Goal: Transaction & Acquisition: Subscribe to service/newsletter

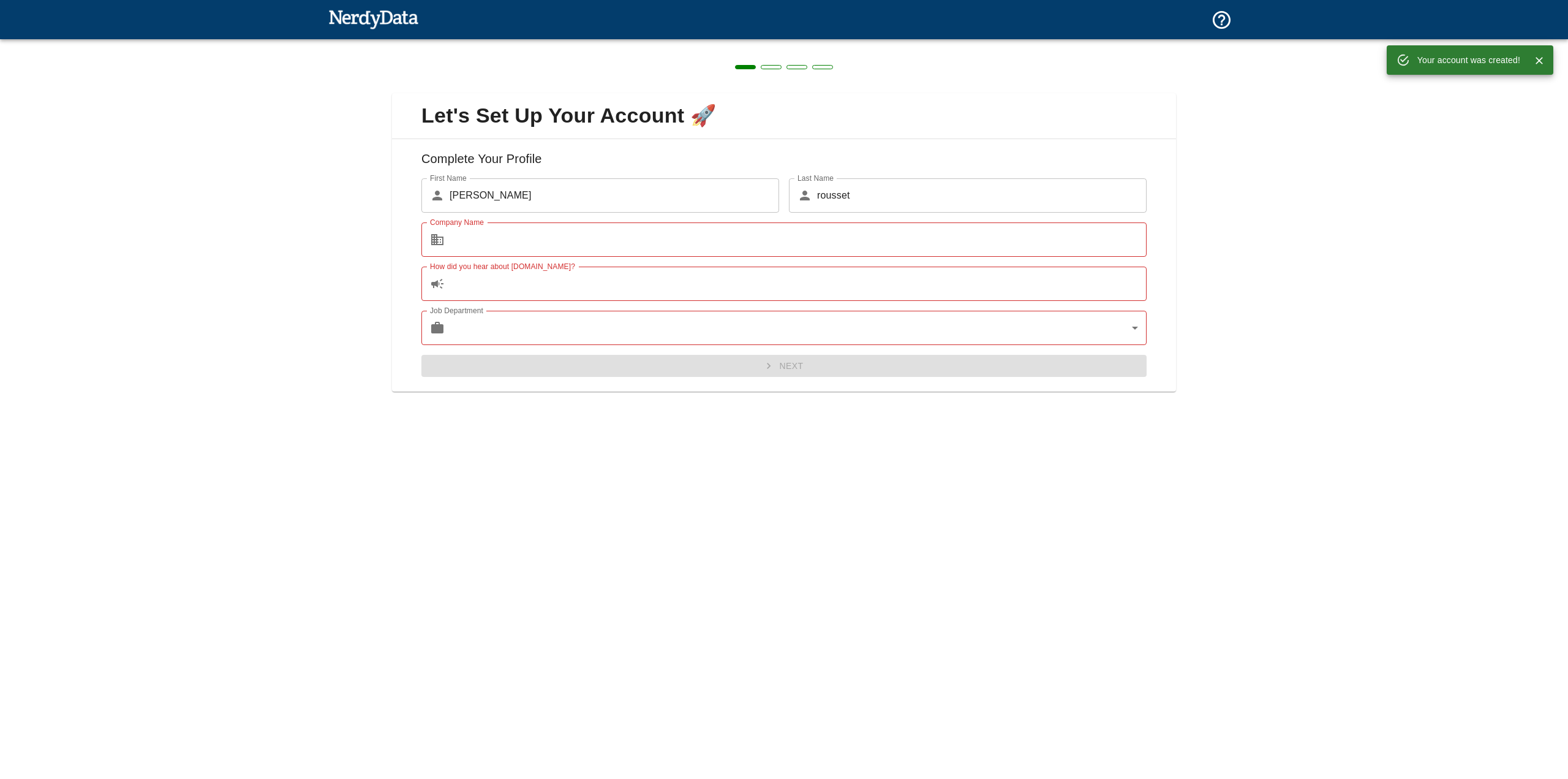
click at [384, 19] on img at bounding box center [373, 19] width 90 height 24
click at [565, 231] on input "Company Name" at bounding box center [798, 240] width 697 height 34
type input "EURL Market Specialists"
click at [503, 295] on input "How did you hear about [DOMAIN_NAME]?" at bounding box center [798, 284] width 697 height 34
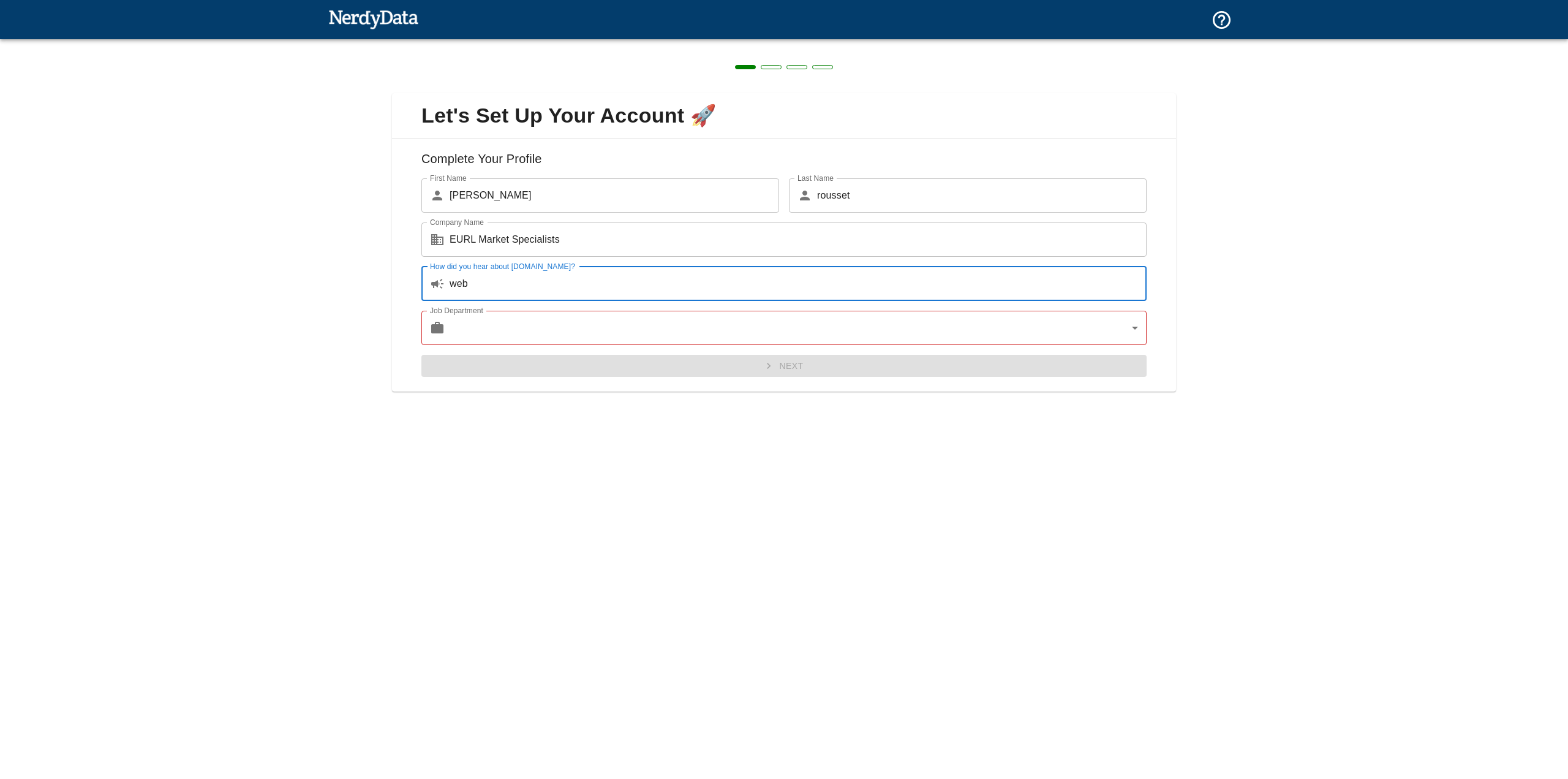
type input "web"
click at [601, 43] on body "Technologies Domains Pricing Products Create a Report Create a list of websites…" at bounding box center [784, 21] width 1568 height 43
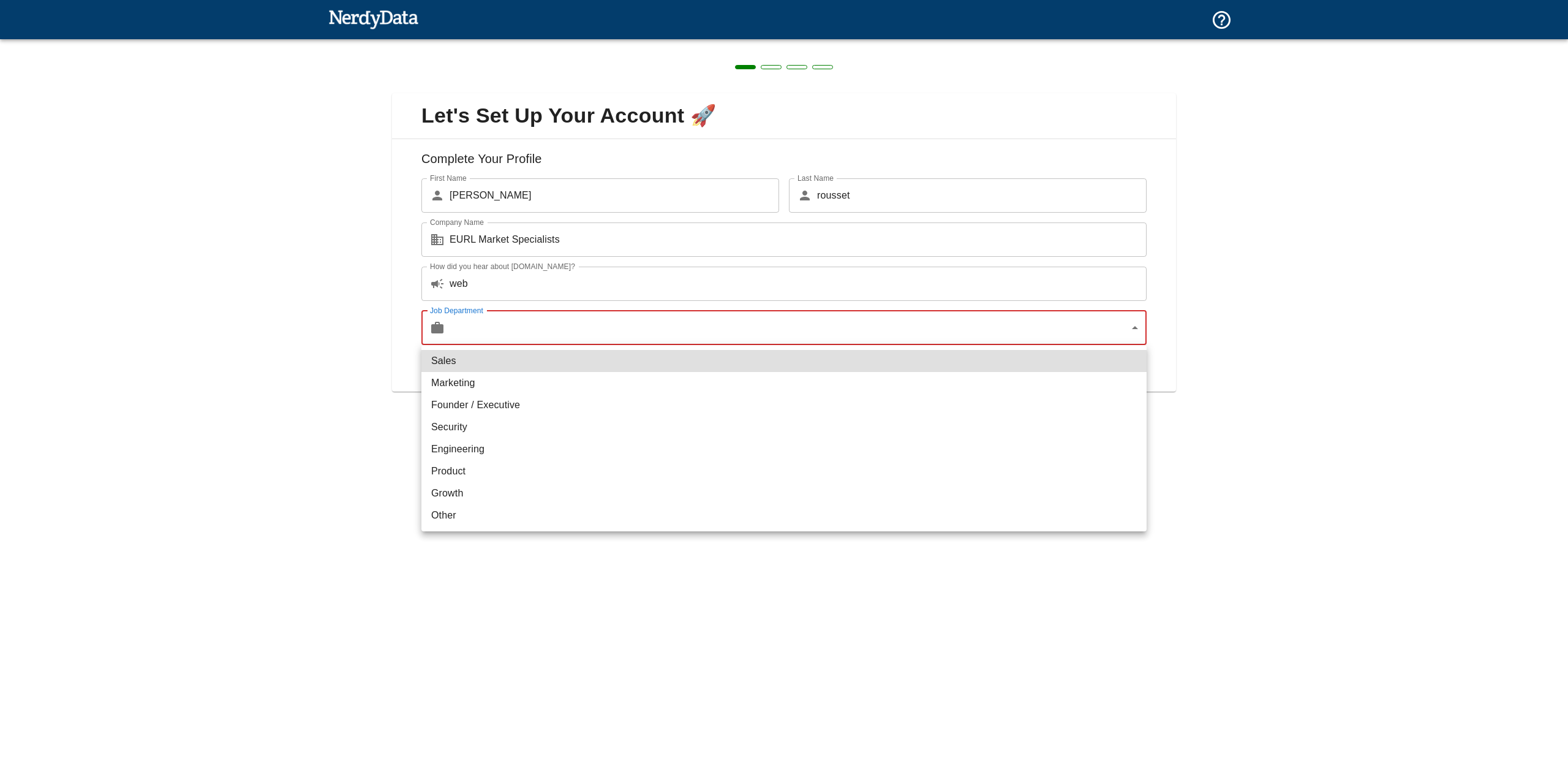
click at [595, 375] on li "Marketing" at bounding box center [784, 383] width 725 height 22
type input "marketing"
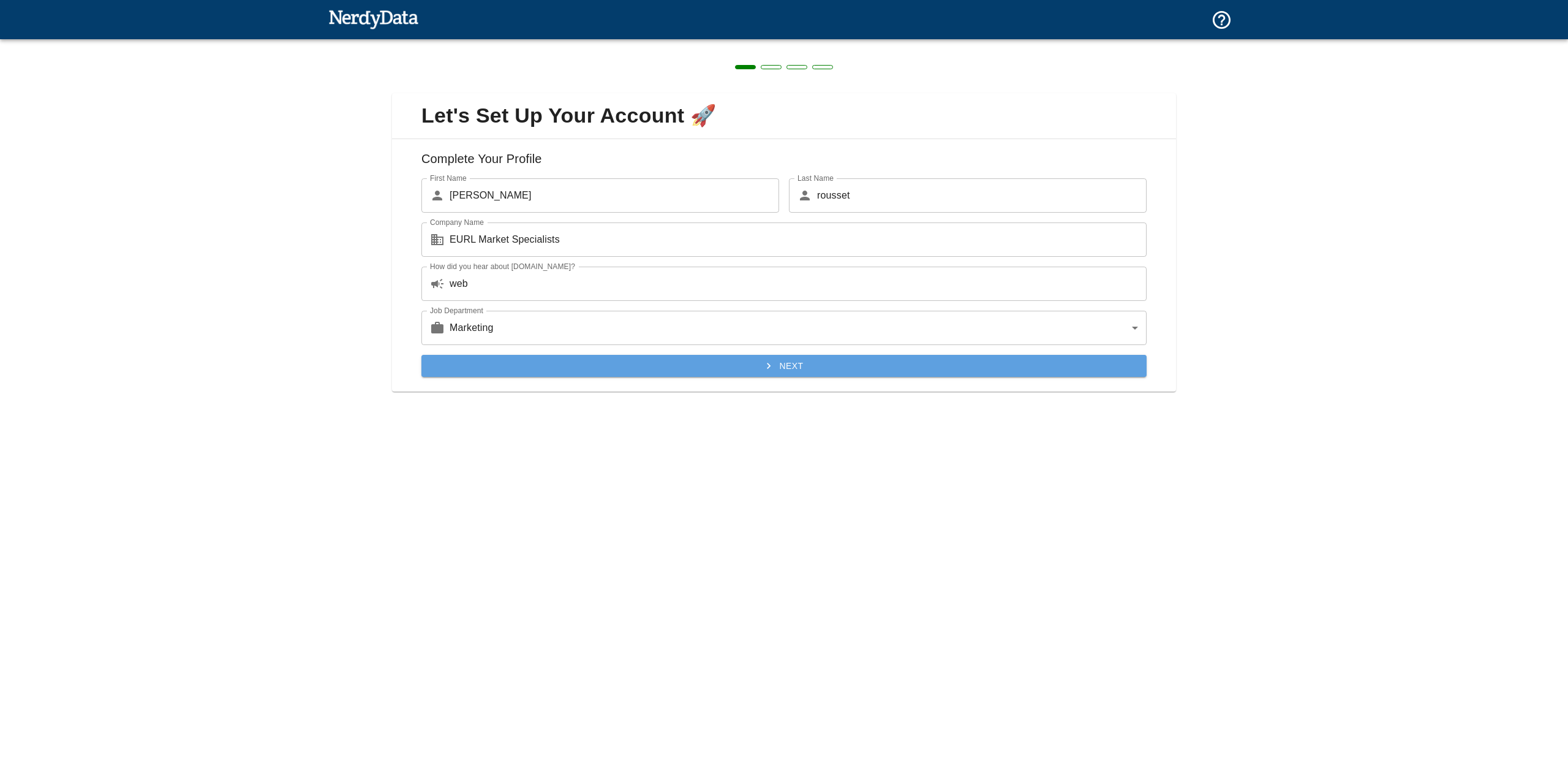
click at [659, 367] on button "Next" at bounding box center [784, 366] width 725 height 23
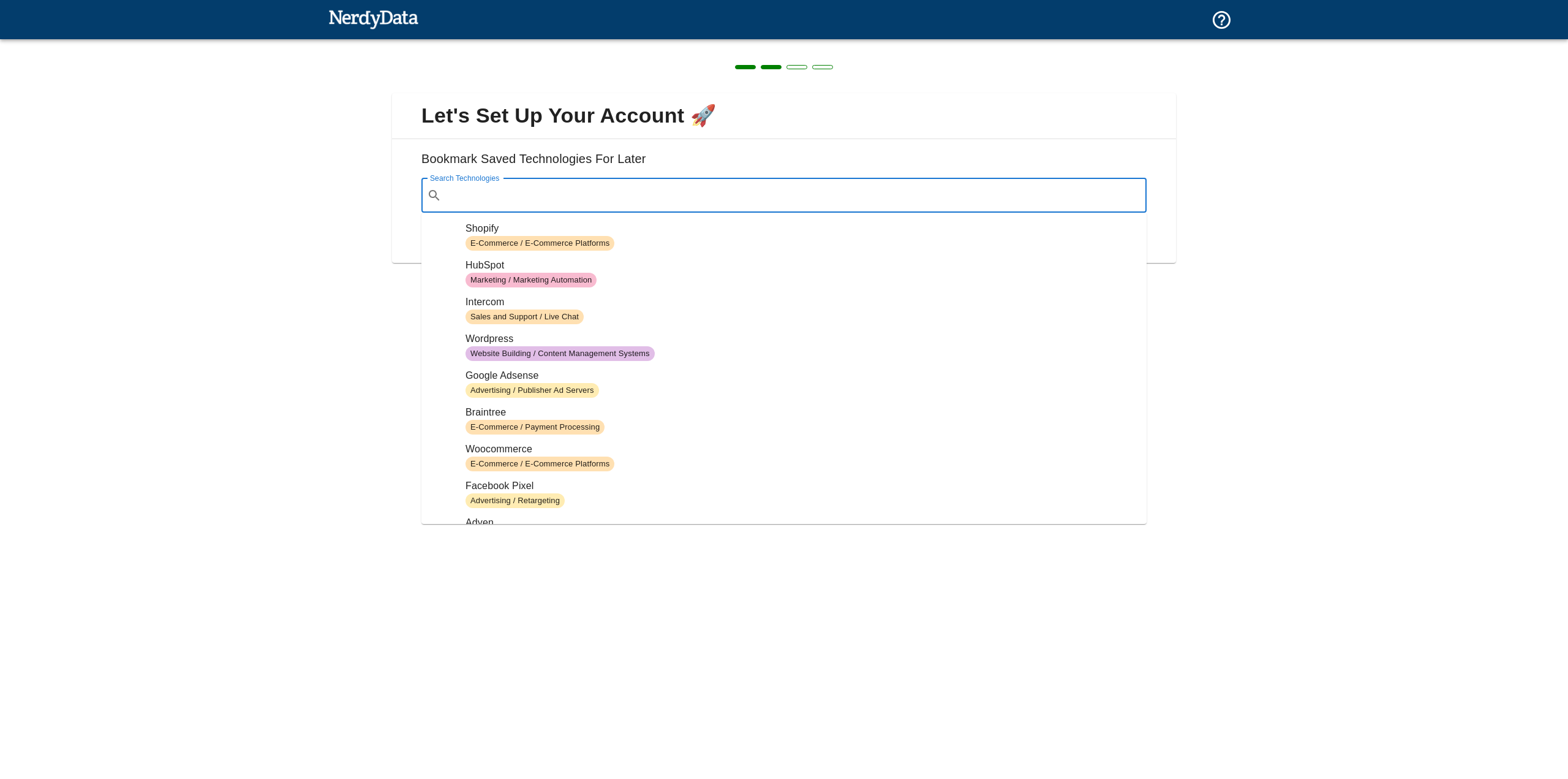
click at [503, 191] on input "Search Technologies" at bounding box center [793, 196] width 695 height 24
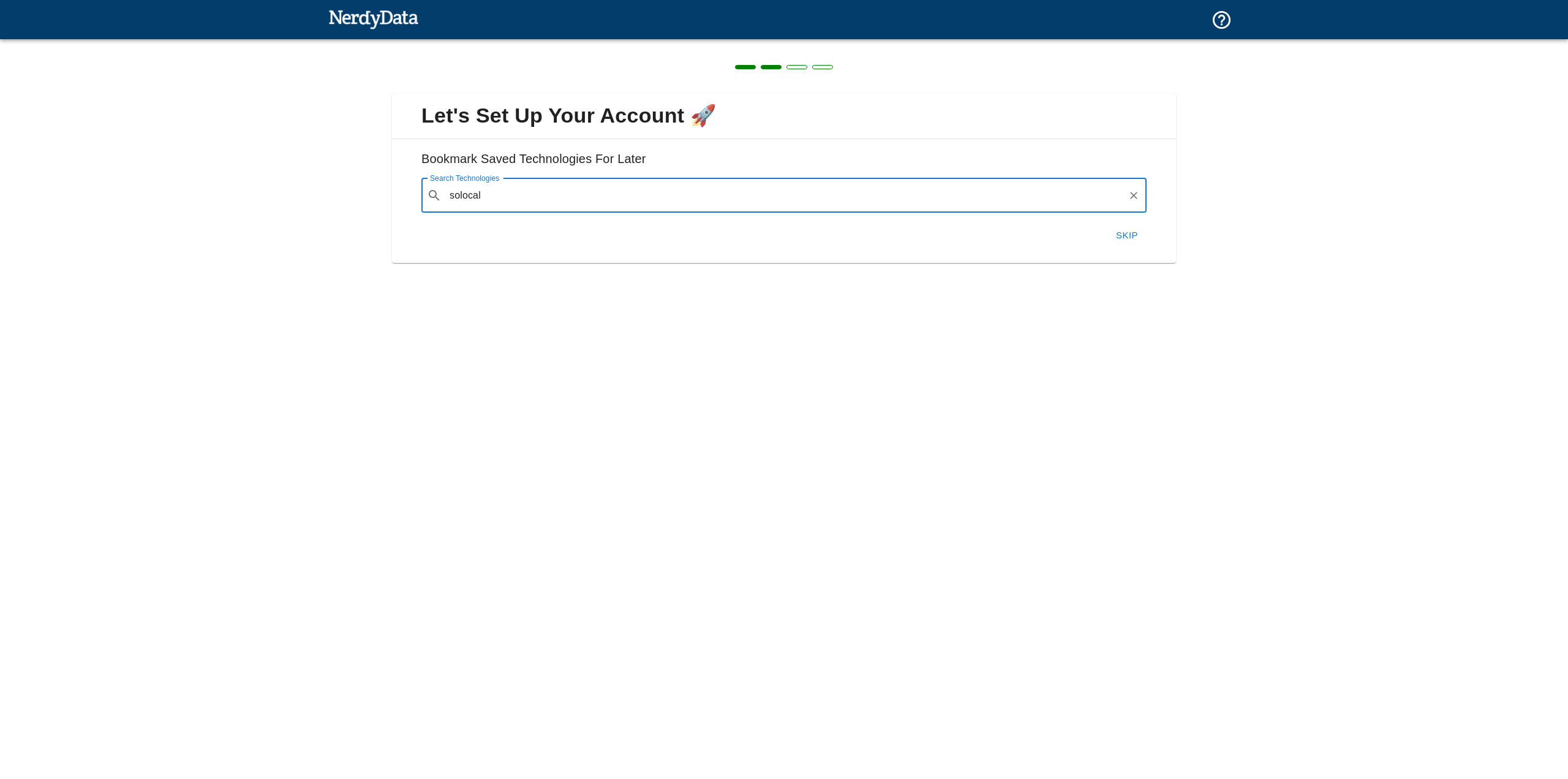
click at [923, 202] on input "solocal" at bounding box center [784, 196] width 676 height 24
type input "solocal"
click at [1123, 233] on button "Next" at bounding box center [1120, 235] width 53 height 26
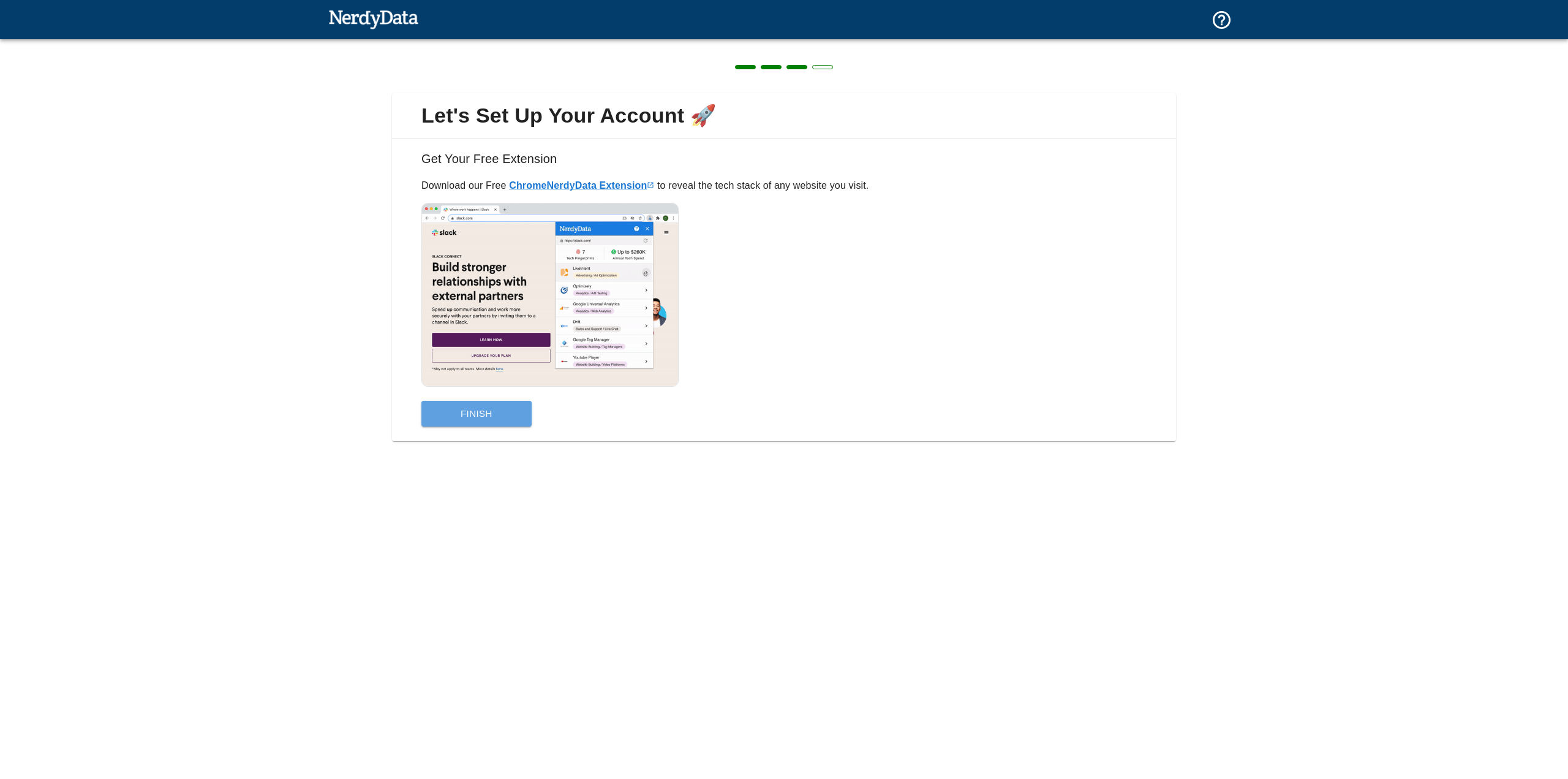
click at [508, 404] on button "Finish" at bounding box center [476, 414] width 110 height 26
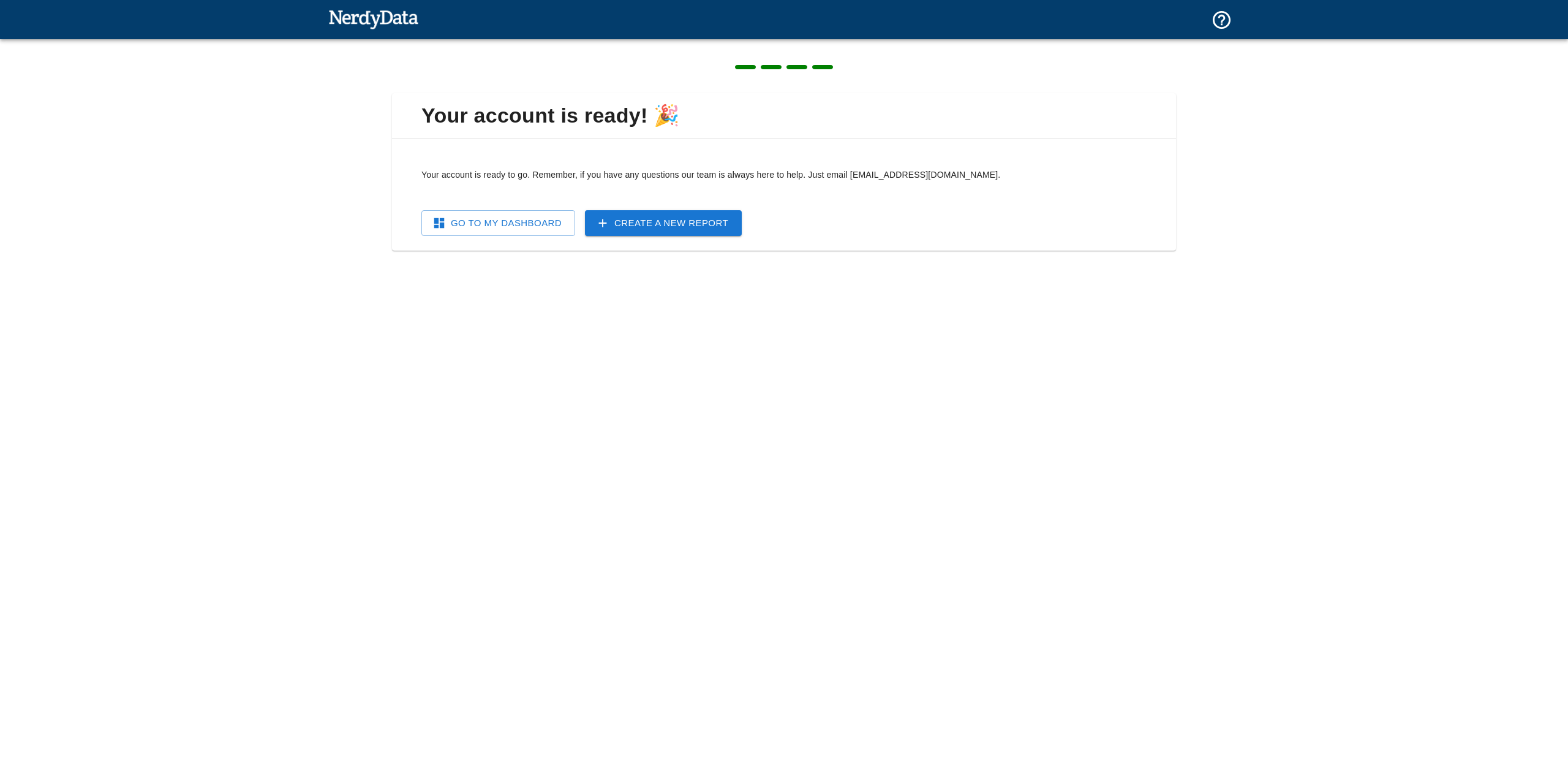
click at [631, 224] on link "Create a New Report" at bounding box center [663, 223] width 157 height 26
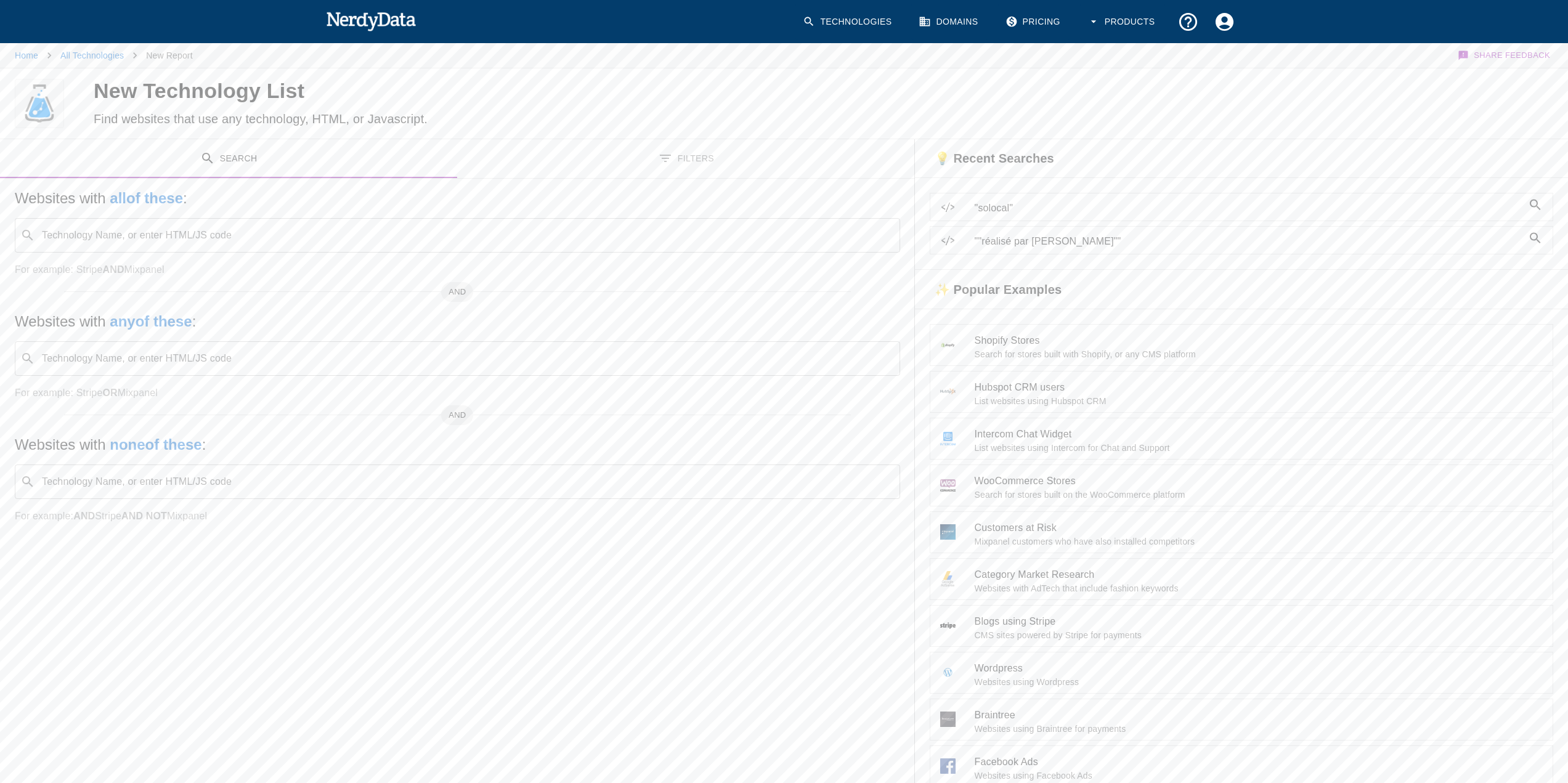
click at [197, 233] on input "Technology Name, or enter HTML/JS code" at bounding box center [467, 235] width 854 height 24
type input "solocal"
click at [993, 213] on span ""solocal"" at bounding box center [1249, 208] width 548 height 15
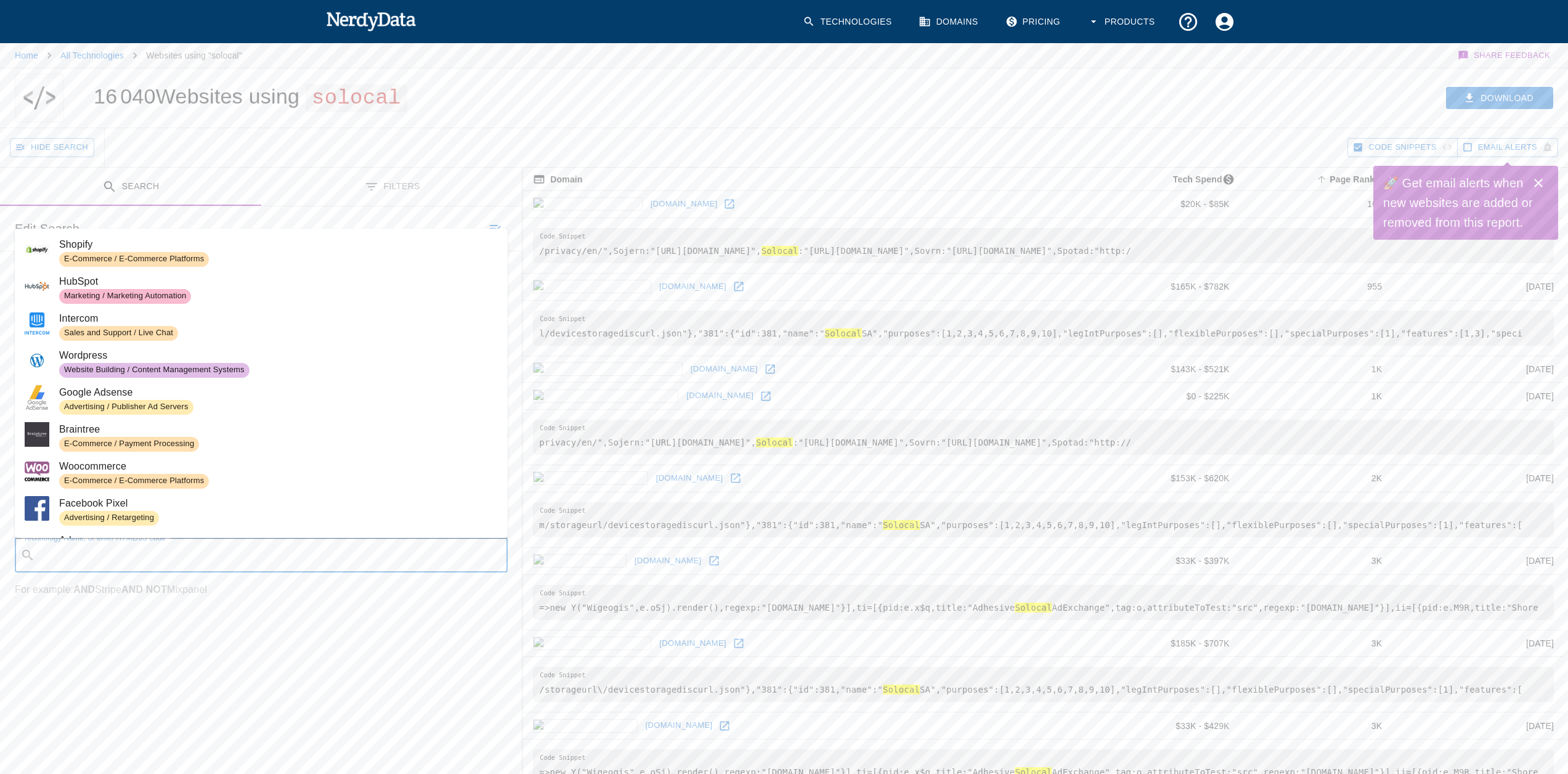
click at [147, 563] on input "Technology Name, or enter HTML/JS code" at bounding box center [271, 554] width 462 height 24
click at [144, 635] on div "Search Filters Edit Search Websites with all of these : Technology Name, or ent…" at bounding box center [261, 407] width 523 height 478
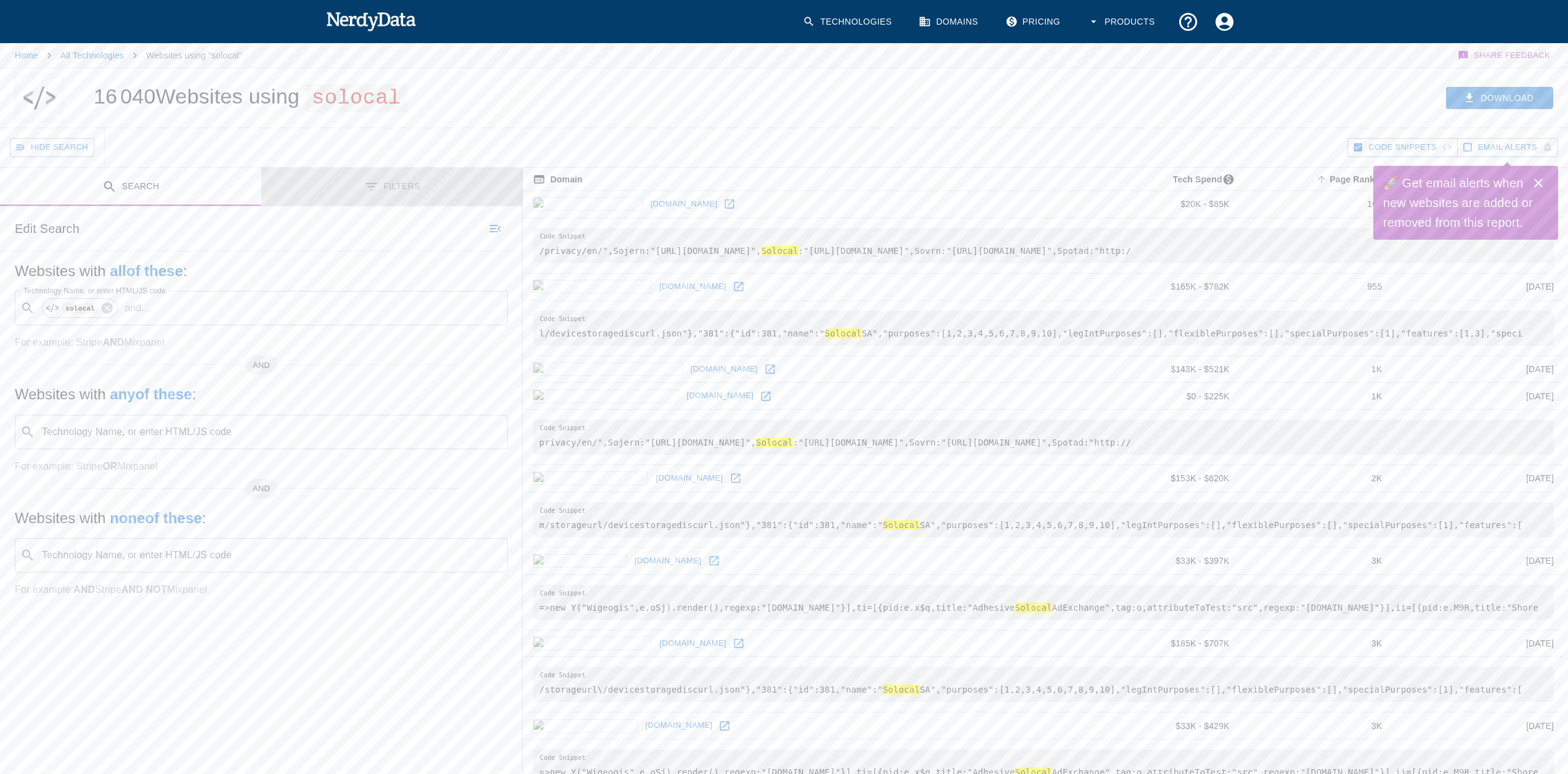
click at [376, 183] on icon "Toggle between search and filters" at bounding box center [371, 187] width 15 height 15
click at [95, 428] on input "Filter Domains" at bounding box center [252, 429] width 475 height 17
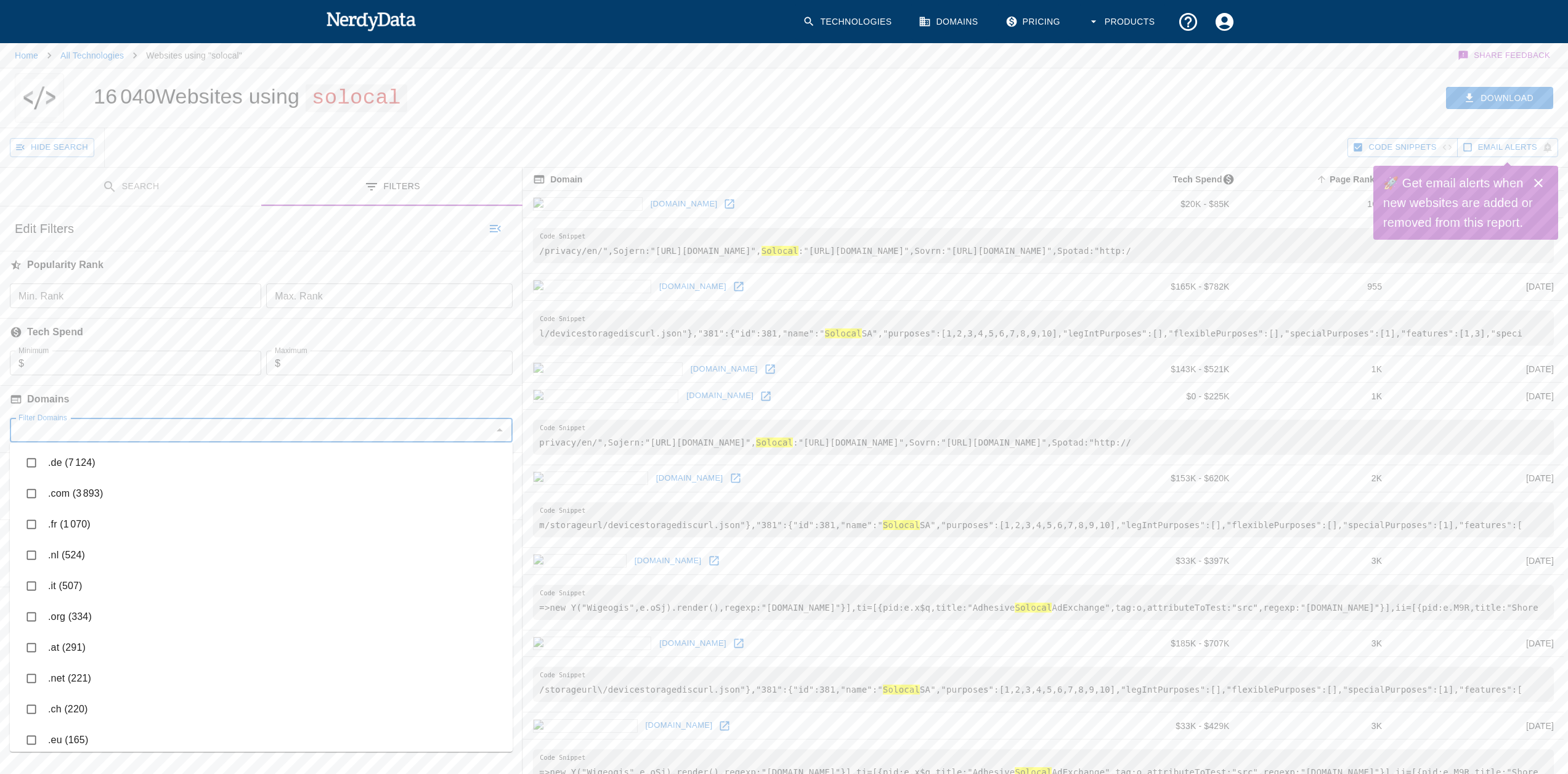
click at [63, 527] on li ".fr (1 070)" at bounding box center [261, 524] width 503 height 31
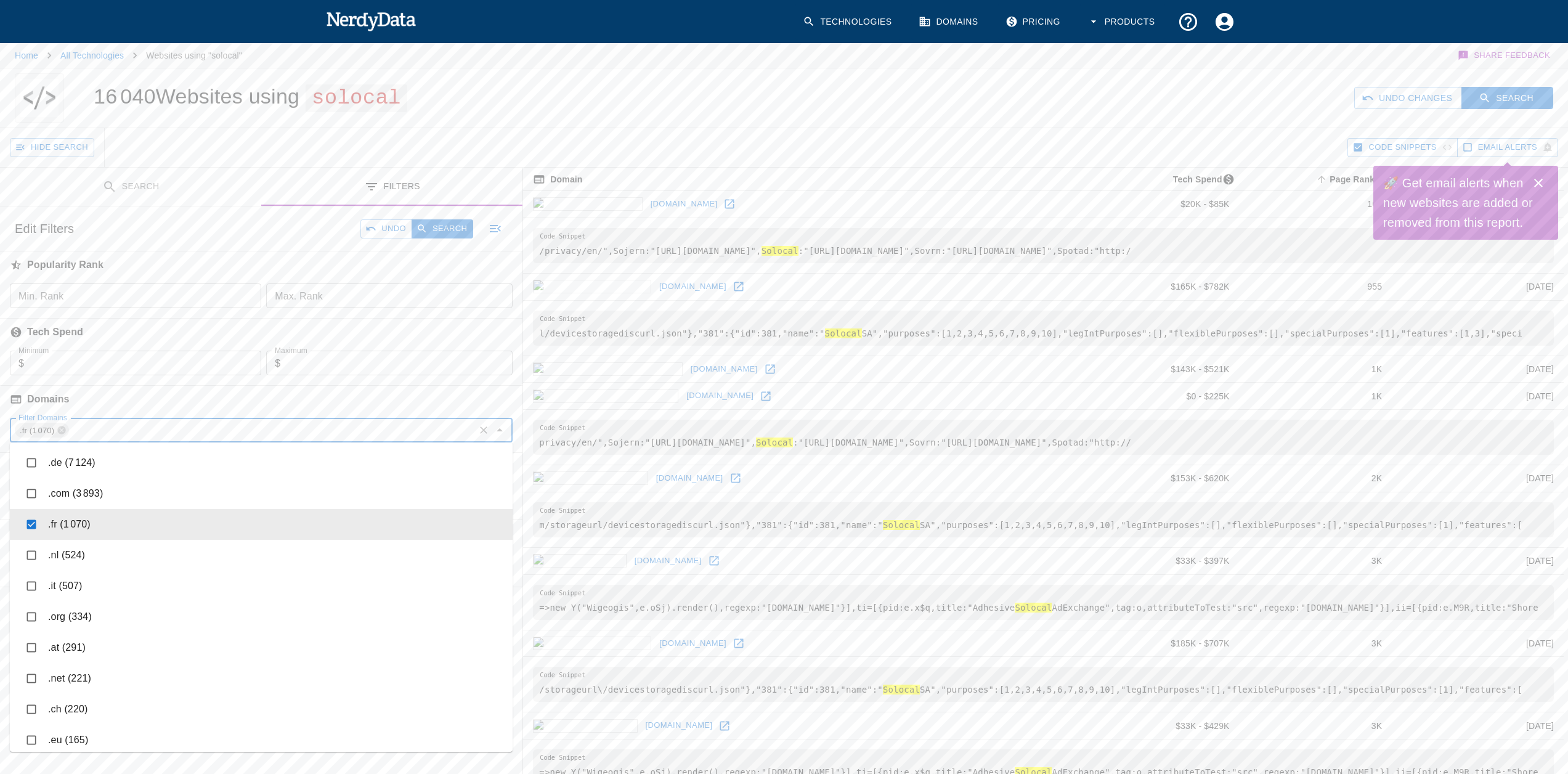
checkbox input "true"
click at [446, 222] on button "Search" at bounding box center [442, 229] width 61 height 19
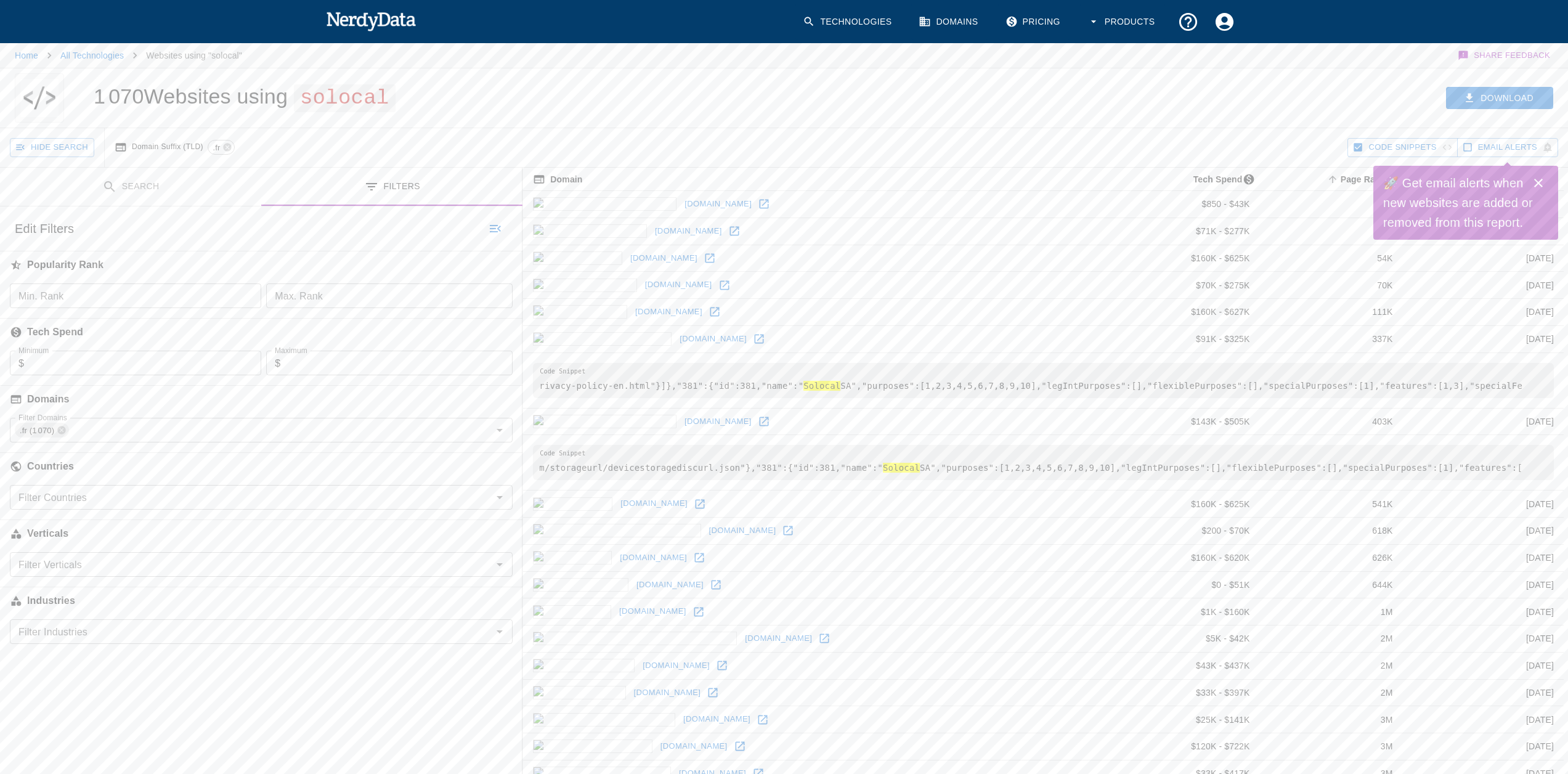
click at [1537, 180] on icon "Close" at bounding box center [1539, 183] width 15 height 15
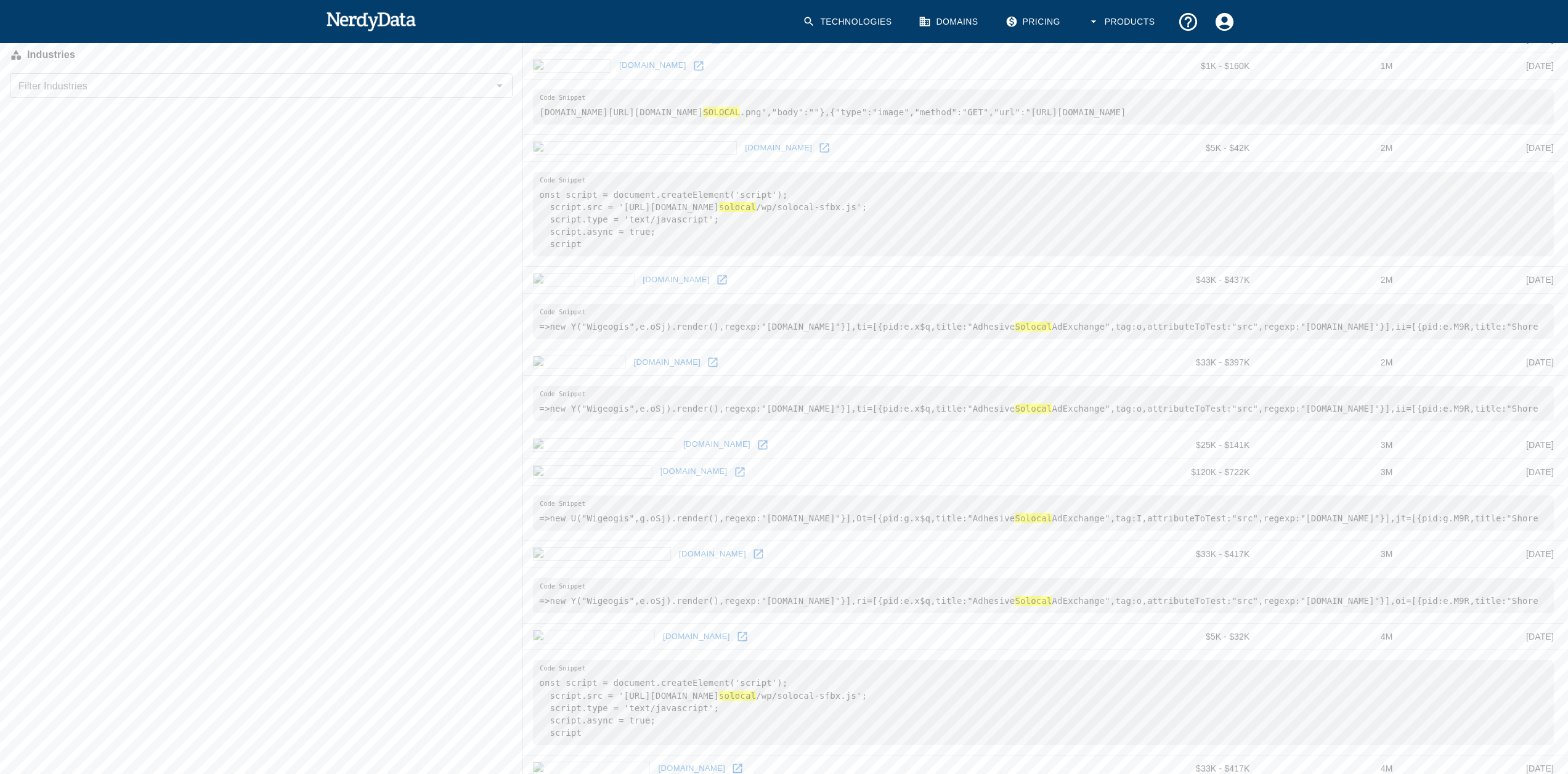
scroll to position [308, 0]
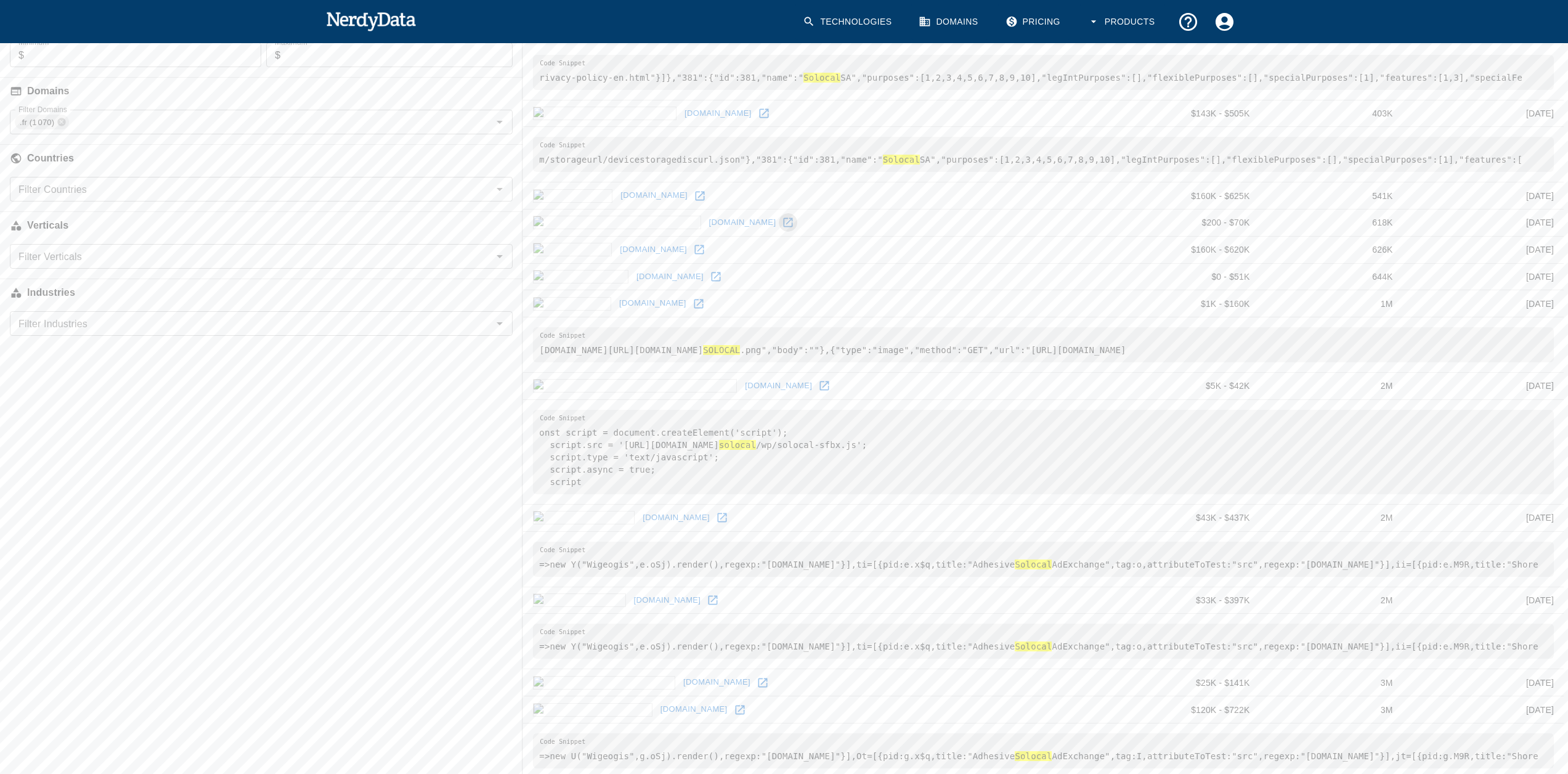
click at [782, 217] on icon at bounding box center [787, 222] width 12 height 12
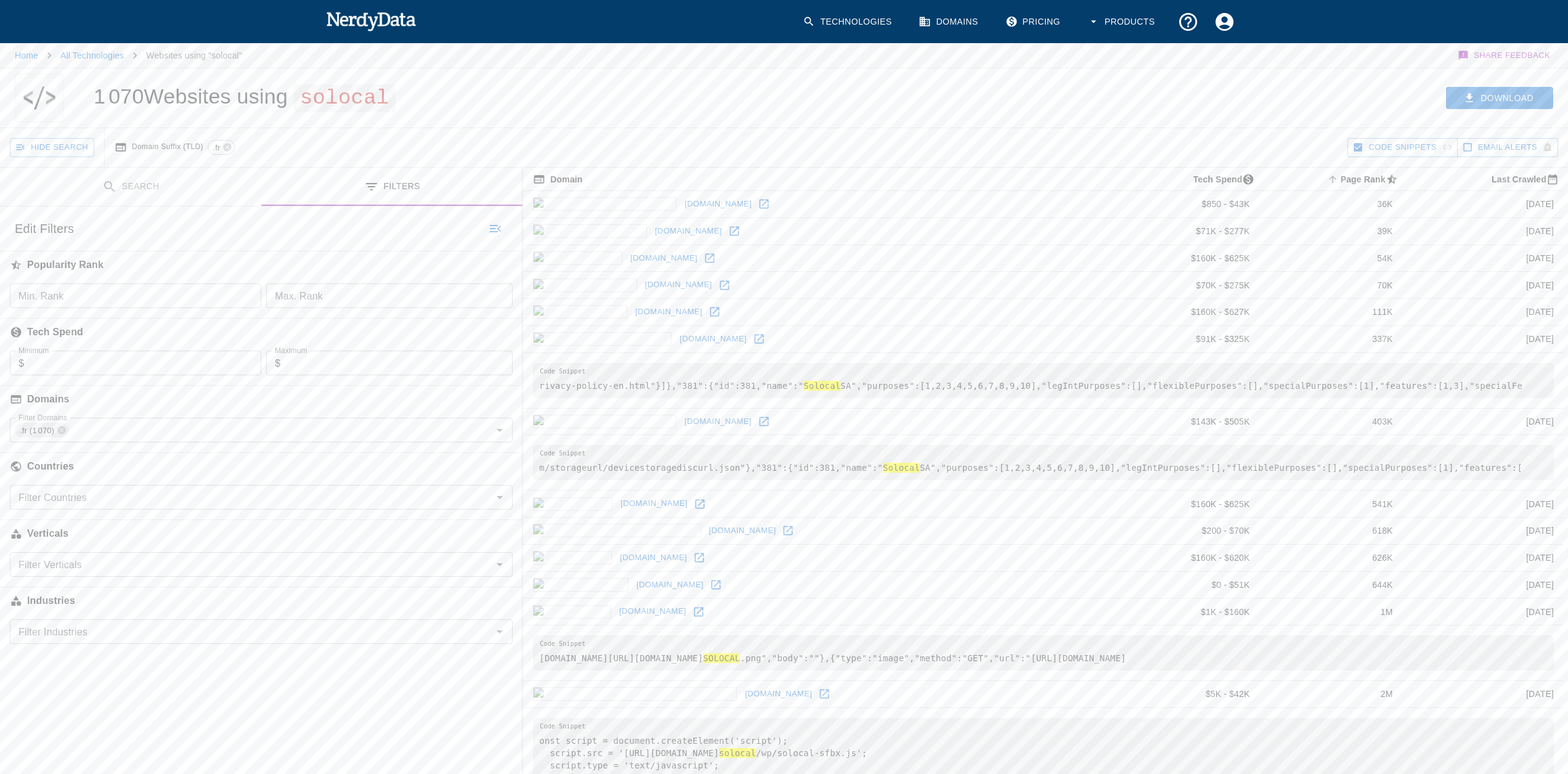
click at [108, 177] on button "Search" at bounding box center [130, 187] width 261 height 38
click at [101, 306] on icon at bounding box center [107, 308] width 14 height 14
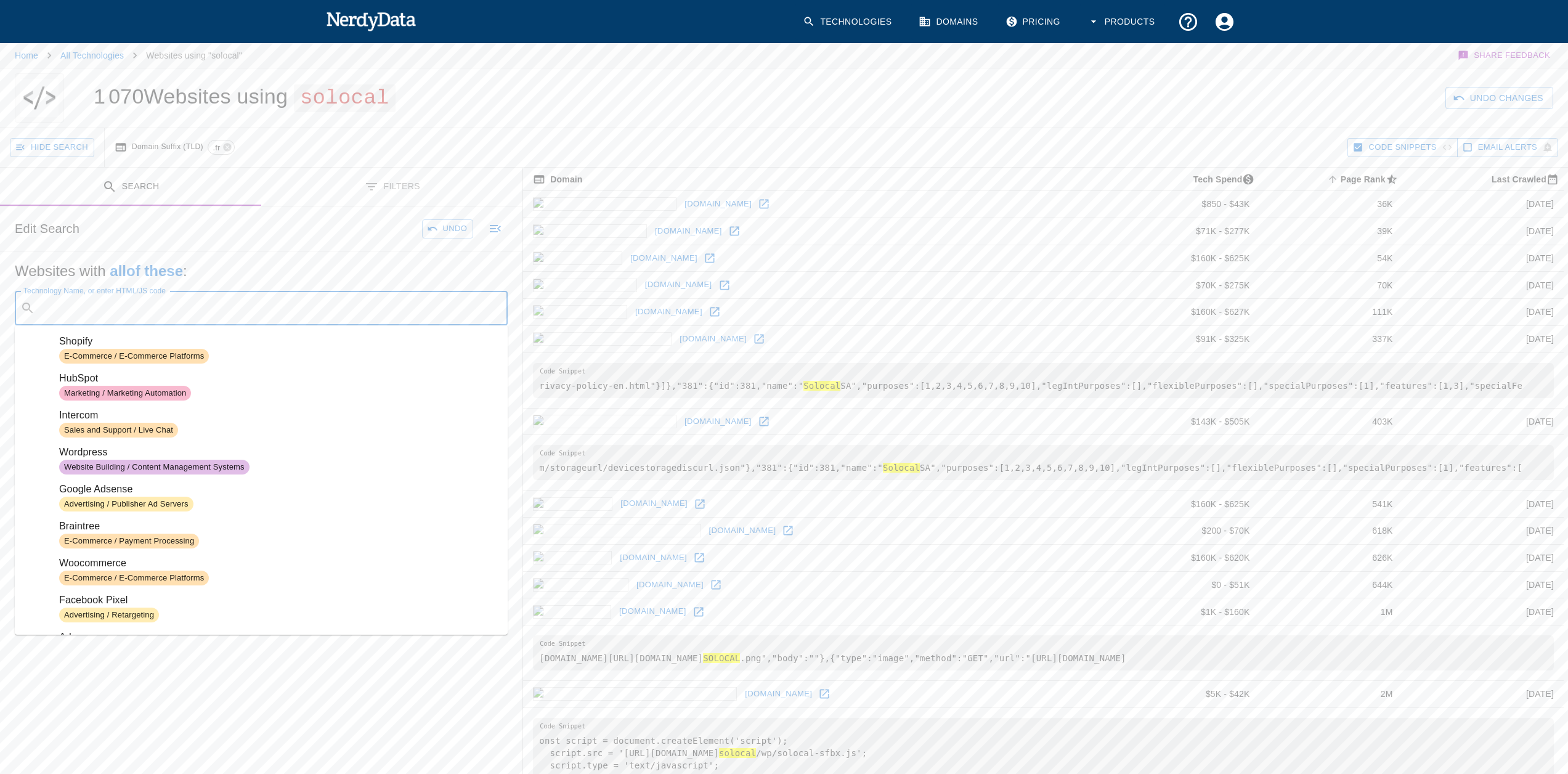
click at [100, 311] on input "Technology Name, or enter HTML/JS code" at bounding box center [271, 308] width 462 height 24
paste input "SystemID: 'EU_PRODUCTION'"
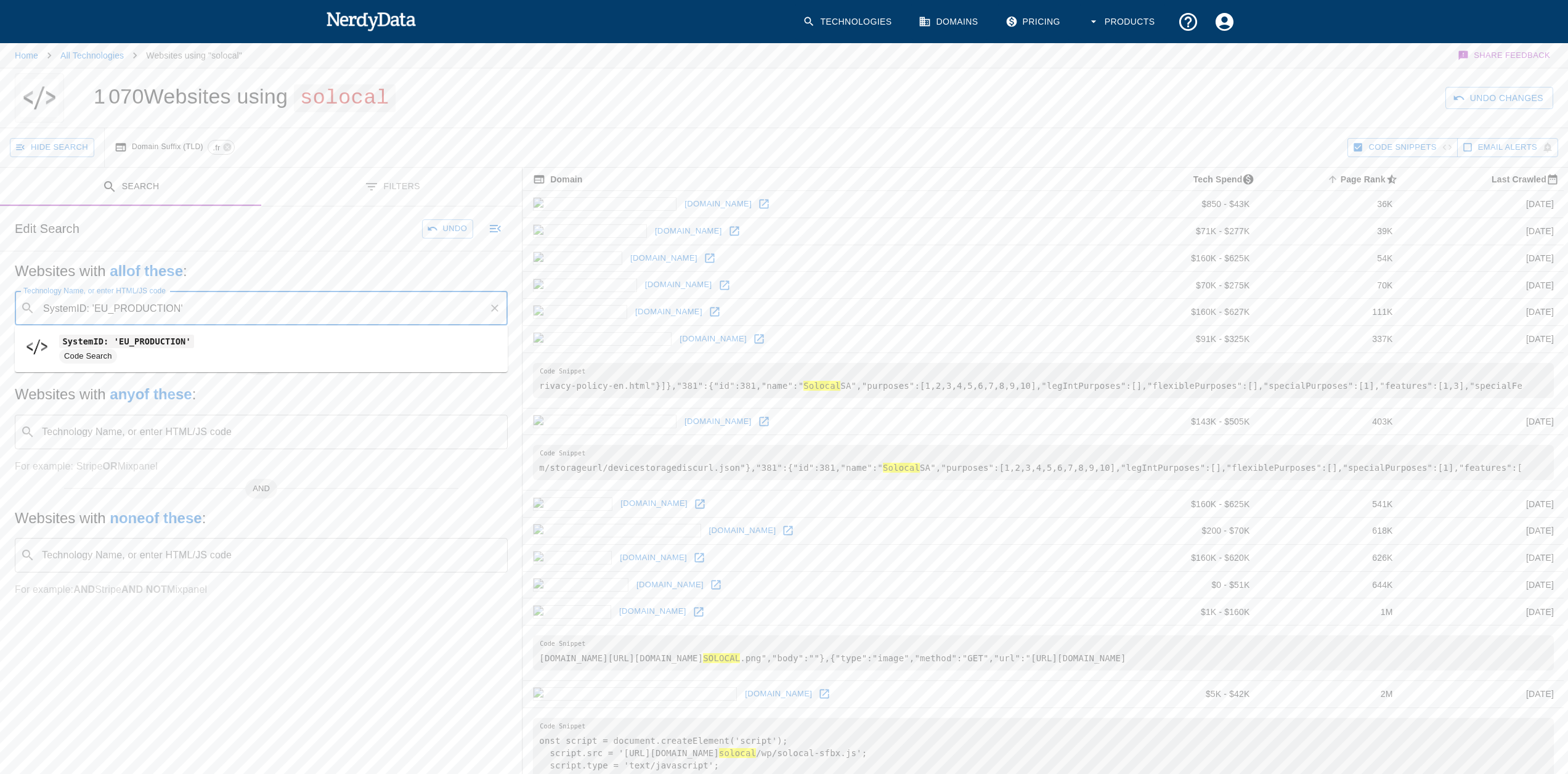
click at [111, 344] on code "SystemID: 'EU_PRODUCTION'" at bounding box center [126, 341] width 135 height 13
type input "SystemID: 'EU_PRODUCTION'"
click at [459, 226] on button "Search" at bounding box center [442, 229] width 61 height 19
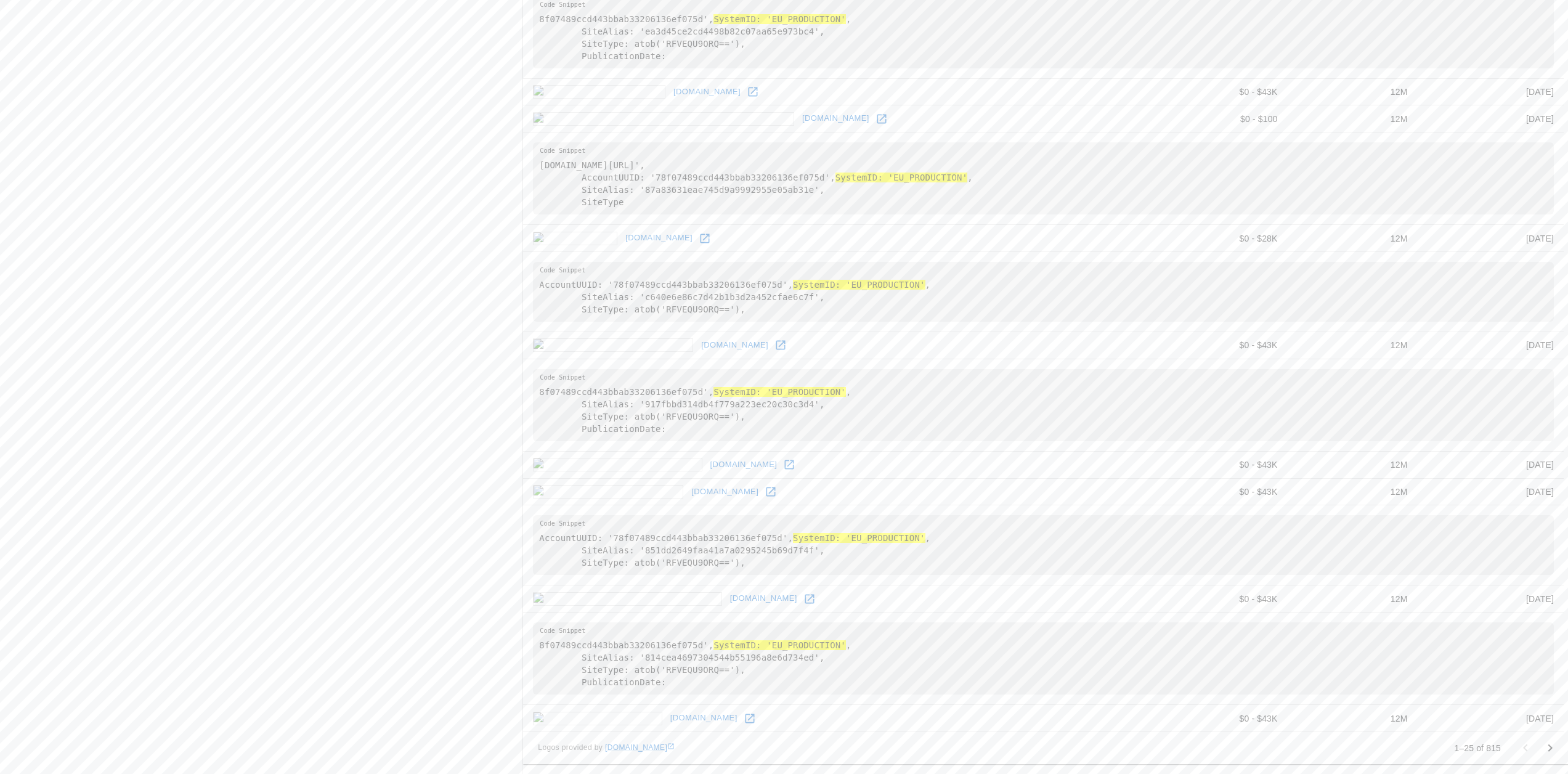
scroll to position [2123, 0]
click at [1554, 749] on icon "Go to next page" at bounding box center [1550, 748] width 15 height 15
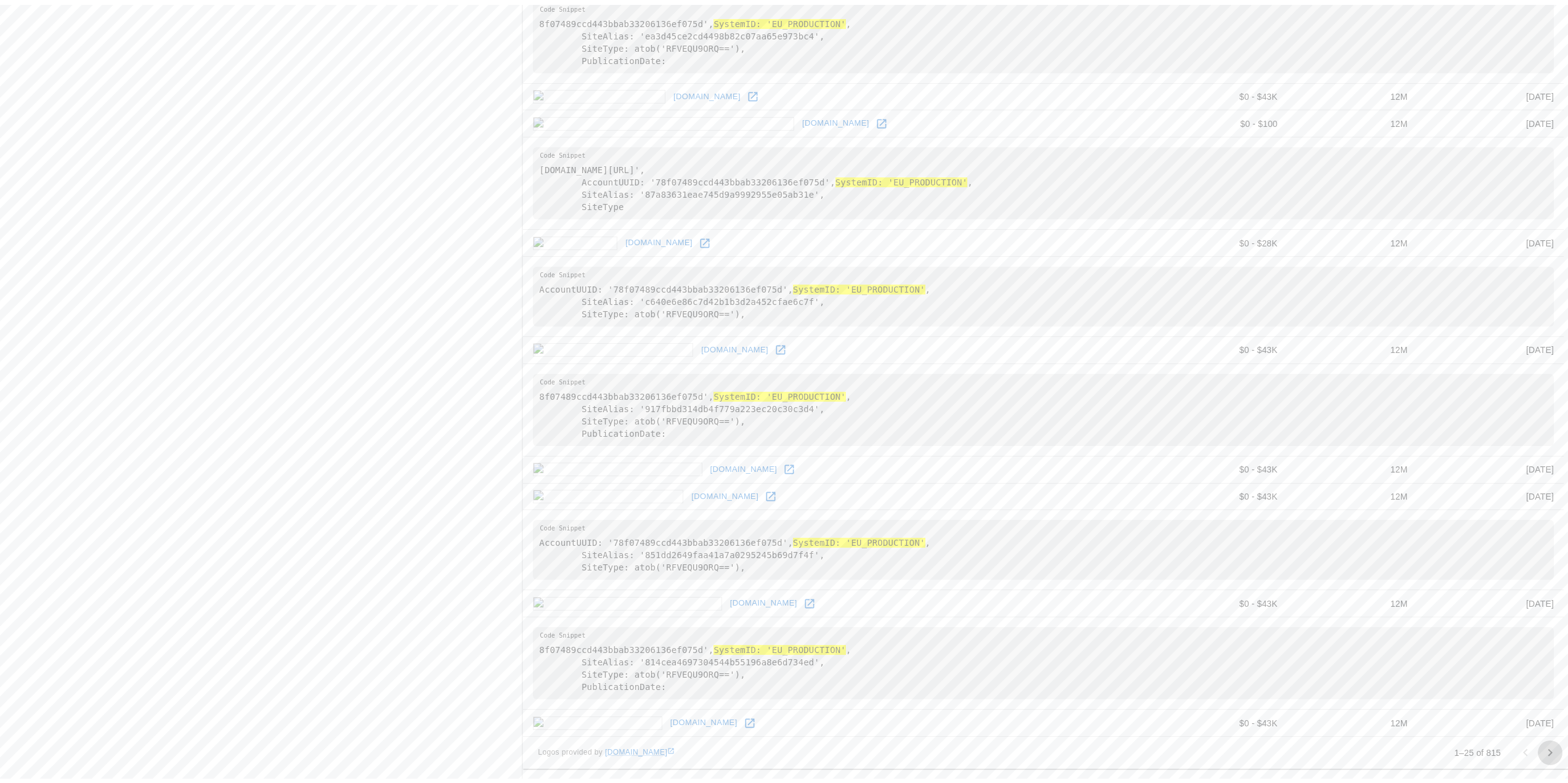
scroll to position [0, 0]
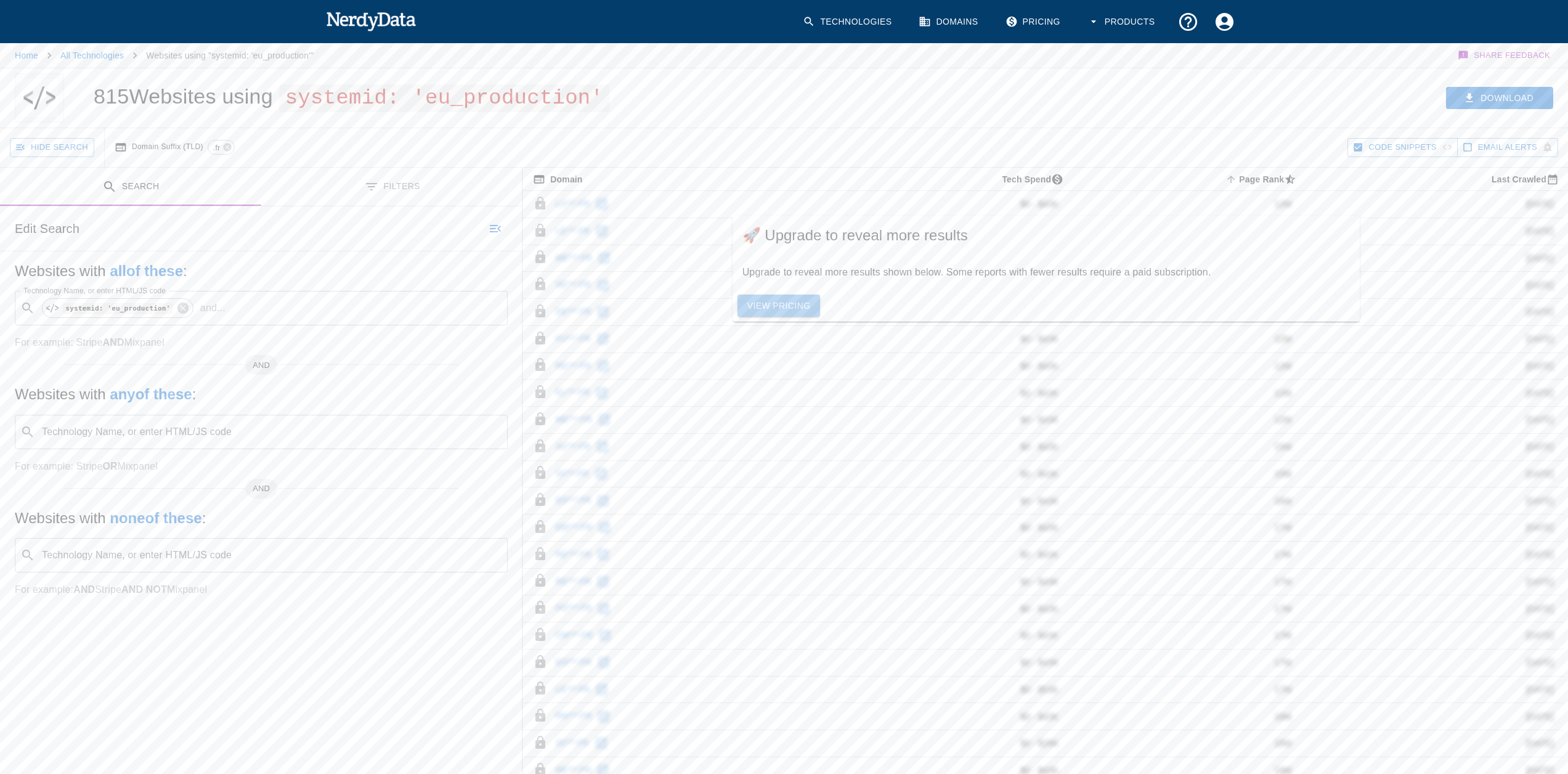
click at [766, 306] on link "View Pricing" at bounding box center [779, 306] width 84 height 23
